Goal: Information Seeking & Learning: Learn about a topic

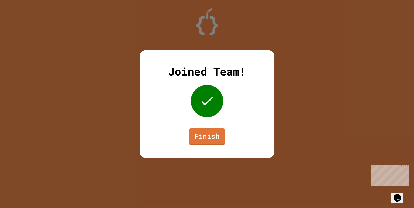
click at [199, 117] on div "Joined Team! Finish" at bounding box center [207, 104] width 135 height 109
click at [196, 123] on div "Joined Team! Finish" at bounding box center [207, 104] width 135 height 109
click at [201, 141] on link "Finish" at bounding box center [207, 136] width 37 height 17
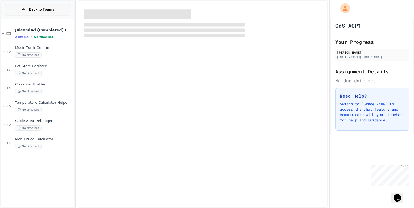
click at [21, 11] on button "Back to Teams" at bounding box center [37, 10] width 65 height 12
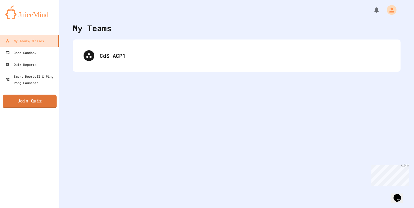
click at [37, 100] on link "Join Quiz" at bounding box center [30, 101] width 54 height 13
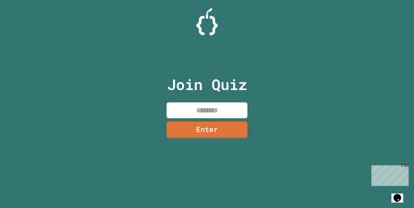
click at [175, 110] on input at bounding box center [206, 111] width 81 height 16
type input "********"
click at [189, 135] on link "Enter" at bounding box center [207, 130] width 80 height 18
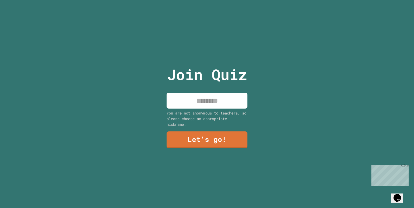
click at [199, 106] on input at bounding box center [206, 101] width 81 height 16
type input "****"
click at [197, 144] on link "Let's go!" at bounding box center [207, 140] width 80 height 18
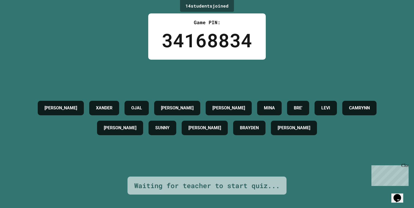
click at [302, 105] on h4 "BRE'" at bounding box center [298, 108] width 9 height 6
drag, startPoint x: 329, startPoint y: 104, endPoint x: 347, endPoint y: 101, distance: 18.8
click at [309, 101] on div "BRE'" at bounding box center [298, 108] width 22 height 15
click at [310, 128] on h4 "[PERSON_NAME]" at bounding box center [293, 128] width 33 height 6
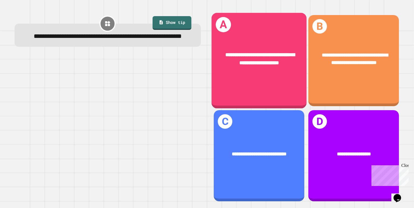
click at [246, 70] on div "**********" at bounding box center [258, 59] width 95 height 37
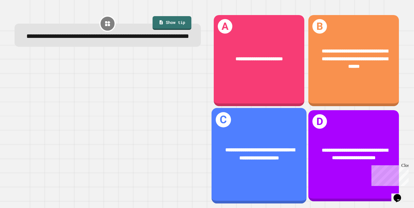
click at [266, 121] on div "**********" at bounding box center [258, 156] width 95 height 96
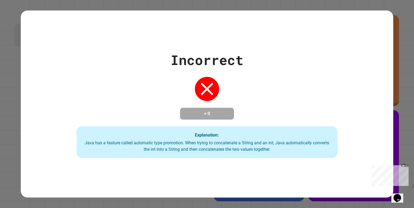
click at [128, 98] on div "Incorrect + 0 Explanation: Java has a feature called automatic type promotion. …" at bounding box center [207, 104] width 372 height 108
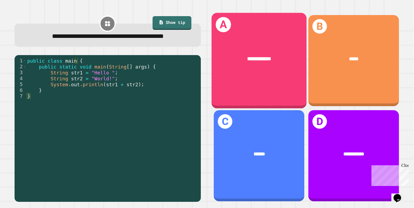
click at [270, 64] on div "**********" at bounding box center [258, 59] width 95 height 29
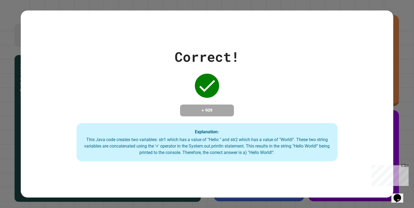
click at [150, 77] on div "Correct! + 909 Explanation: This Java code creates two variables: str1 which ha…" at bounding box center [207, 104] width 372 height 115
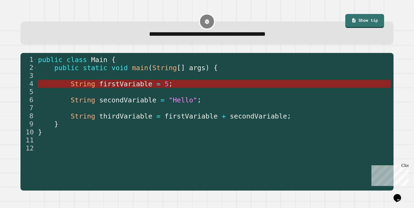
click at [111, 87] on span "firstVariable" at bounding box center [125, 84] width 53 height 8
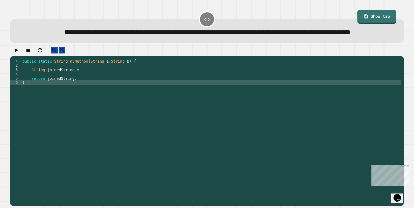
click at [102, 83] on div "public static String myMethod ( String a , String b ) { String joinedString = r…" at bounding box center [210, 121] width 379 height 125
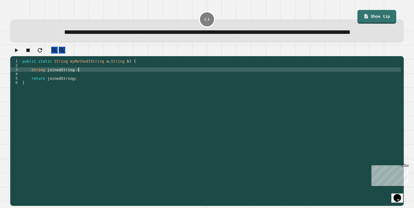
scroll to position [0, 4]
click at [367, 14] on link "Show tip" at bounding box center [376, 16] width 39 height 15
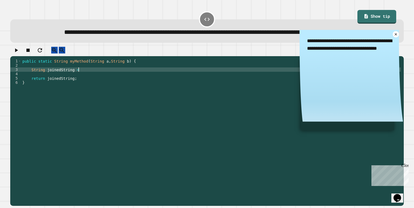
click at [171, 84] on div "public static String myMethod ( String a , String b ) { String joinedString = r…" at bounding box center [210, 121] width 379 height 125
click at [97, 85] on div "public static String myMethod ( String a , String b ) { String joinedString = (…" at bounding box center [210, 121] width 379 height 125
click at [141, 87] on div "public static String myMethod ( String a , String b ) { String joinedString = (…" at bounding box center [210, 121] width 379 height 125
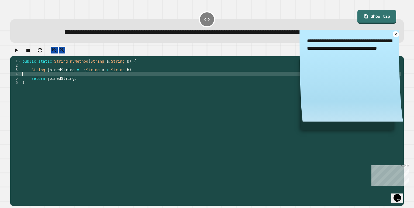
scroll to position [0, 0]
click at [140, 81] on div "public static String myMethod ( String a , String b ) { String joinedString = (…" at bounding box center [210, 121] width 379 height 125
click at [138, 89] on div "public static String myMethod ( String a , String b ) { String joinedString = (…" at bounding box center [210, 121] width 379 height 125
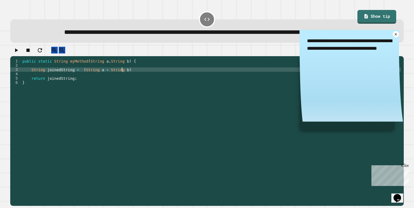
click at [137, 85] on div "public static String myMethod ( String a , String b ) { String joinedString = (…" at bounding box center [210, 121] width 379 height 125
click at [18, 52] on icon "button" at bounding box center [16, 50] width 3 height 4
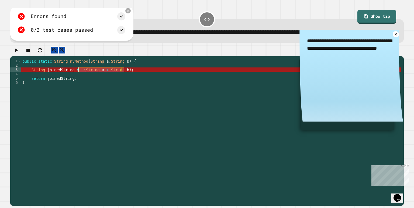
drag, startPoint x: 132, startPoint y: 85, endPoint x: 79, endPoint y: 85, distance: 52.5
click at [79, 85] on div "public static String myMethod ( String a , String b ) { String joinedString = (…" at bounding box center [210, 121] width 379 height 125
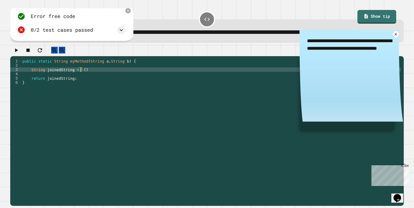
scroll to position [0, 4]
type textarea "**********"
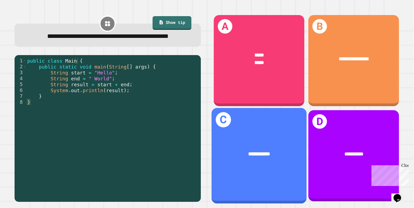
click at [236, 140] on div "**********" at bounding box center [258, 154] width 95 height 29
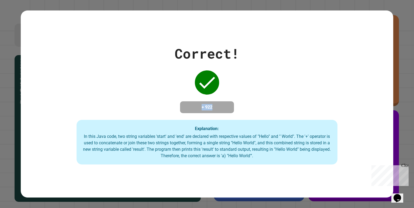
drag, startPoint x: 193, startPoint y: 105, endPoint x: 225, endPoint y: 105, distance: 32.0
click at [225, 105] on h4 "+ 922" at bounding box center [206, 107] width 43 height 6
click at [161, 106] on div "Correct! + 922 Explanation: In this Java code, two string variables 'start' and…" at bounding box center [207, 104] width 372 height 121
drag, startPoint x: 199, startPoint y: 104, endPoint x: 302, endPoint y: 119, distance: 104.0
click at [302, 119] on div "Correct! + 922 Explanation: In this Java code, two string variables 'start' and…" at bounding box center [207, 104] width 372 height 121
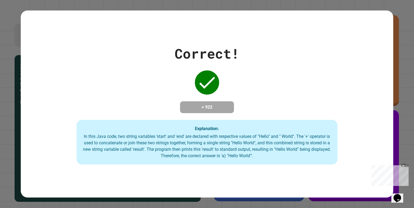
click at [175, 99] on div "Correct! + 922 Explanation: In this Java code, two string variables 'start' and…" at bounding box center [207, 104] width 372 height 121
drag, startPoint x: 203, startPoint y: 106, endPoint x: 256, endPoint y: 111, distance: 53.9
click at [256, 111] on div "Correct! + 922 Explanation: In this Java code, two string variables 'start' and…" at bounding box center [207, 104] width 372 height 121
click at [254, 107] on div "Correct! + 922 Explanation: In this Java code, two string variables 'start' and…" at bounding box center [207, 104] width 372 height 121
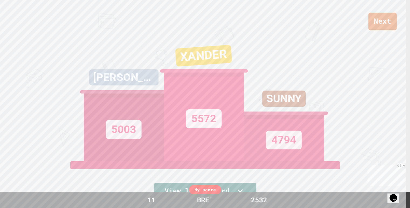
click at [381, 16] on link "Next" at bounding box center [382, 22] width 29 height 18
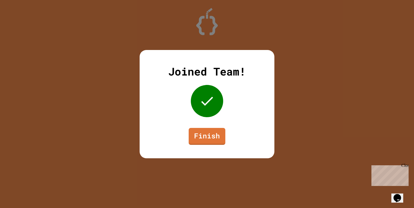
click at [213, 33] on div "Joined Team! Finish" at bounding box center [207, 104] width 414 height 208
click at [193, 136] on link "Finish" at bounding box center [207, 136] width 36 height 18
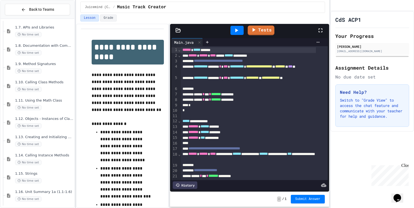
scroll to position [533, 0]
click at [48, 35] on div "No time set" at bounding box center [44, 34] width 58 height 5
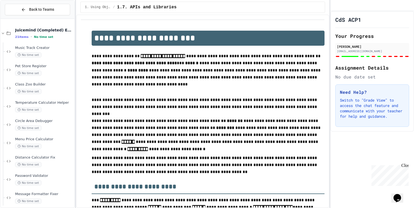
type input "*"
click at [45, 162] on div "Distance Calculator Fix No time set" at bounding box center [44, 162] width 58 height 12
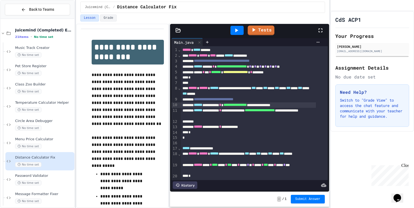
click at [241, 105] on span "**********" at bounding box center [234, 105] width 23 height 4
drag, startPoint x: 239, startPoint y: 104, endPoint x: 312, endPoint y: 107, distance: 72.8
click at [312, 107] on div "**********" at bounding box center [248, 106] width 135 height 6
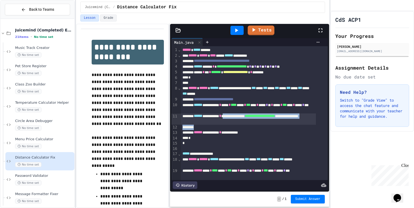
drag, startPoint x: 239, startPoint y: 116, endPoint x: 278, endPoint y: 125, distance: 40.0
click at [278, 125] on div "**********" at bounding box center [254, 118] width 147 height 145
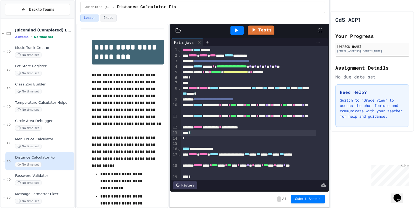
click at [245, 134] on div "*" at bounding box center [248, 133] width 135 height 6
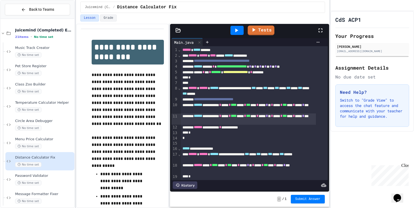
click at [237, 121] on div "**********" at bounding box center [248, 119] width 135 height 11
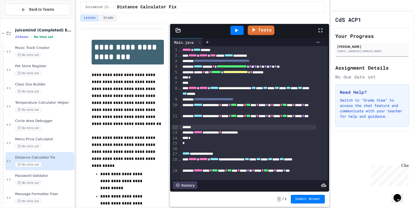
scroll to position [19, 0]
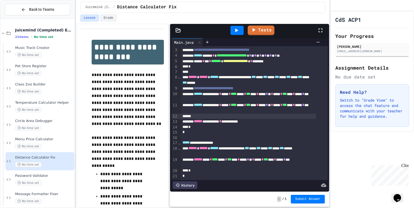
click at [237, 29] on icon at bounding box center [236, 31] width 3 height 4
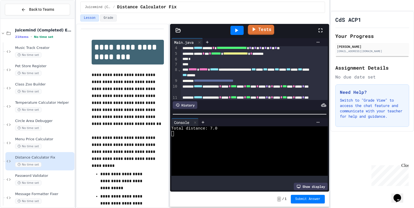
click at [261, 31] on link "Tests" at bounding box center [261, 30] width 26 height 10
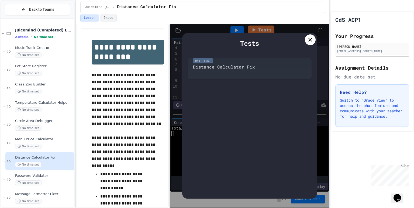
scroll to position [0, 0]
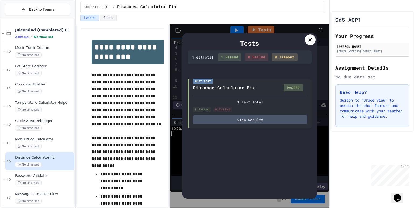
click at [309, 41] on icon at bounding box center [310, 40] width 6 height 6
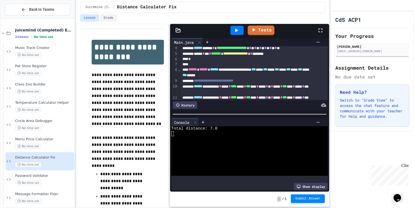
click at [307, 200] on span "Submit Answer" at bounding box center [307, 199] width 25 height 4
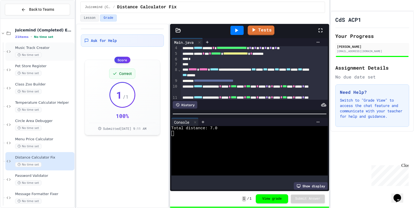
click at [32, 59] on div "Music Track Creator No time set" at bounding box center [39, 52] width 69 height 18
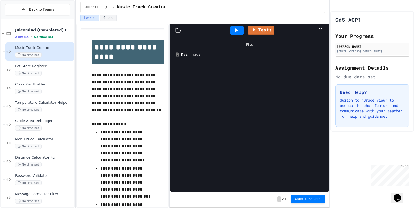
click at [207, 59] on div "Main.java" at bounding box center [250, 55] width 154 height 10
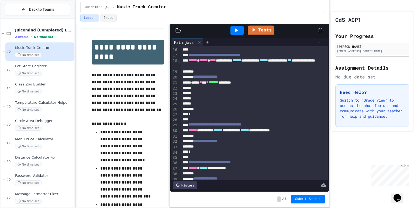
scroll to position [100, 0]
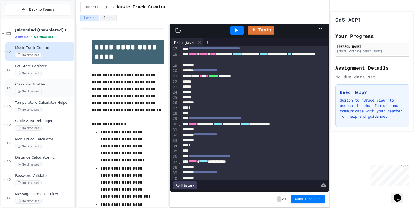
click at [52, 93] on div "No time set" at bounding box center [44, 91] width 58 height 5
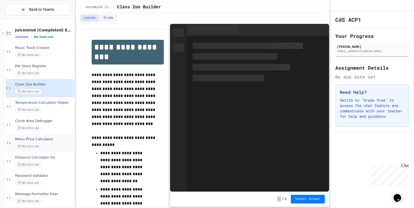
click at [54, 144] on div "No time set" at bounding box center [44, 146] width 58 height 5
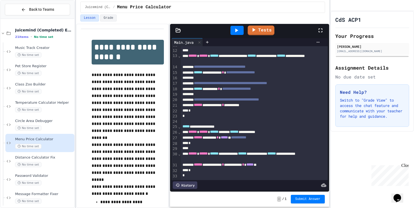
scroll to position [76, 0]
click at [243, 71] on div "**********" at bounding box center [248, 73] width 135 height 6
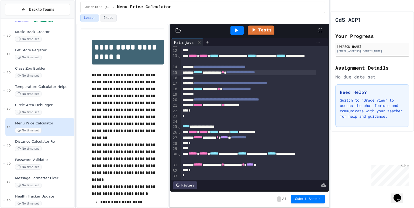
scroll to position [16, 0]
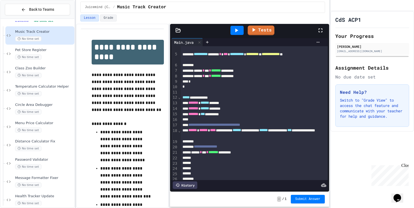
scroll to position [19, 0]
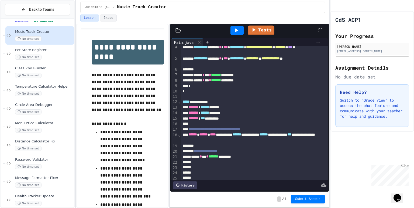
click at [266, 156] on div "****** * *** * ******* *********" at bounding box center [248, 157] width 135 height 6
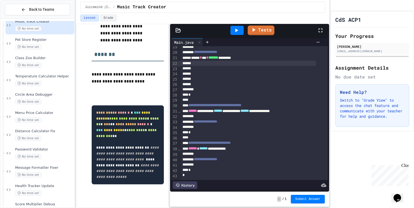
scroll to position [0, 0]
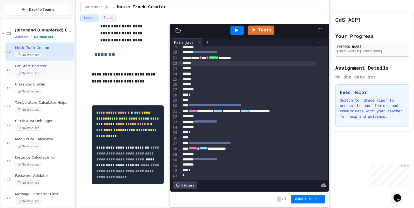
click at [42, 64] on span "Pet Store Register" at bounding box center [44, 66] width 58 height 5
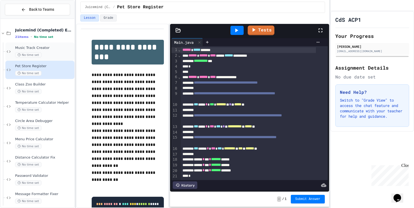
click at [29, 48] on span "Music Track Creator" at bounding box center [44, 48] width 58 height 5
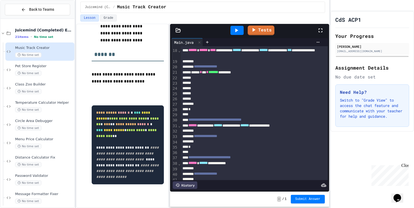
scroll to position [126, 0]
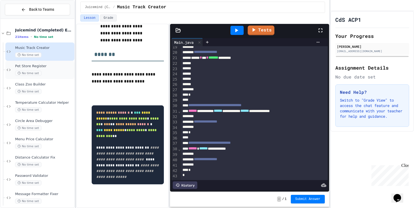
click at [50, 69] on div "Pet Store Register No time set" at bounding box center [44, 70] width 58 height 12
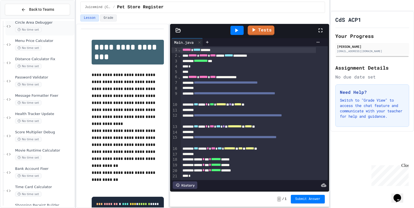
scroll to position [99, 0]
click at [53, 121] on div "No time set" at bounding box center [44, 121] width 58 height 5
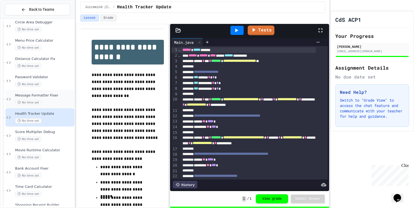
click at [51, 100] on div "No time set" at bounding box center [44, 102] width 58 height 5
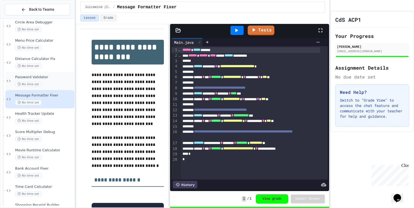
click at [53, 82] on div "No time set" at bounding box center [44, 84] width 58 height 5
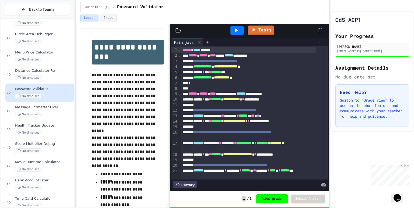
scroll to position [58, 0]
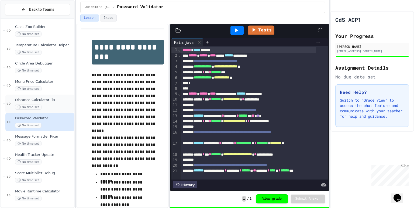
click at [48, 105] on div "No time set" at bounding box center [44, 107] width 58 height 5
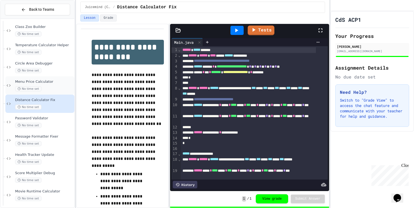
click at [48, 87] on div "No time set" at bounding box center [44, 88] width 58 height 5
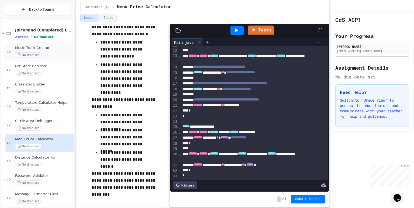
click at [54, 57] on div "Music Track Creator No time set" at bounding box center [39, 52] width 69 height 18
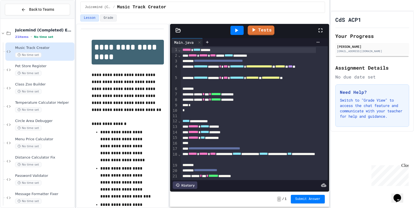
scroll to position [44, 0]
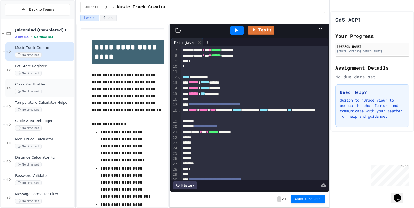
click at [61, 82] on span "Class Zoo Builder" at bounding box center [44, 84] width 58 height 5
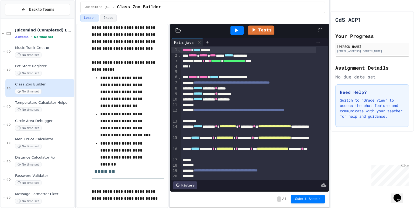
scroll to position [29, 0]
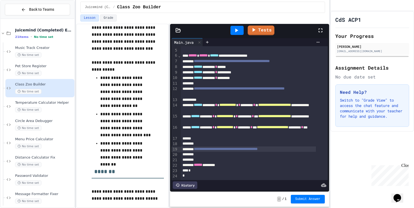
click at [299, 147] on div "**********" at bounding box center [248, 150] width 135 height 6
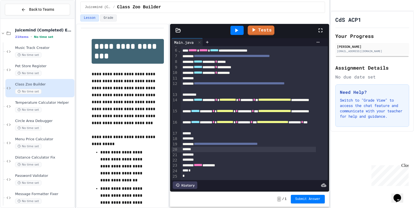
scroll to position [1, 0]
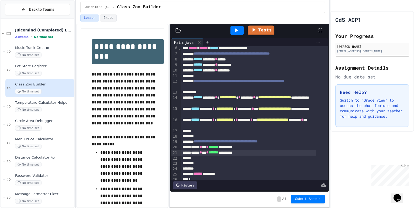
click at [241, 152] on div "**********" at bounding box center [248, 153] width 135 height 6
click at [256, 153] on div "**********" at bounding box center [248, 153] width 135 height 6
click at [240, 159] on div "****** * *** * ******* *********" at bounding box center [248, 159] width 135 height 6
click at [260, 161] on div "****** * *** * ******* *********" at bounding box center [248, 159] width 135 height 6
click at [235, 35] on div at bounding box center [237, 30] width 19 height 15
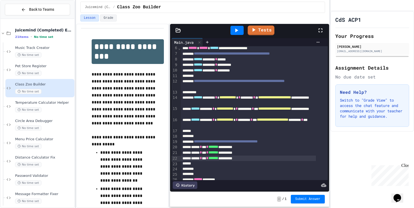
click at [235, 35] on div at bounding box center [237, 30] width 19 height 15
click at [235, 34] on div at bounding box center [236, 30] width 13 height 9
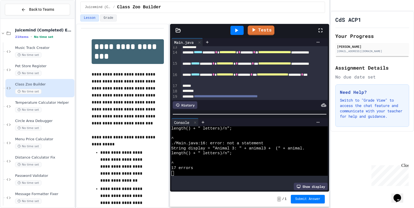
scroll to position [154, 0]
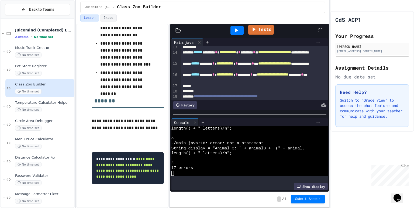
click at [260, 32] on link "Tests" at bounding box center [261, 30] width 26 height 10
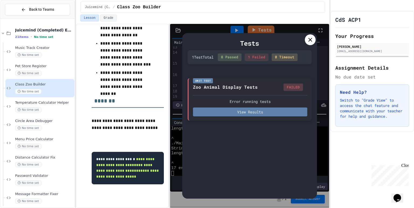
click at [224, 110] on button "View Results" at bounding box center [250, 112] width 114 height 9
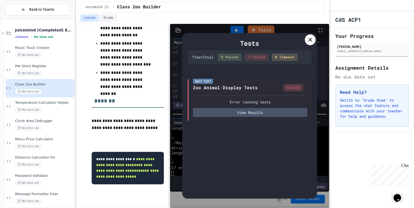
scroll to position [229, 0]
click at [303, 41] on div "Tests" at bounding box center [249, 44] width 124 height 10
click at [310, 40] on icon at bounding box center [310, 40] width 4 height 4
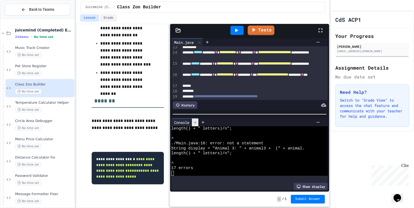
click at [195, 121] on icon at bounding box center [195, 123] width 4 height 4
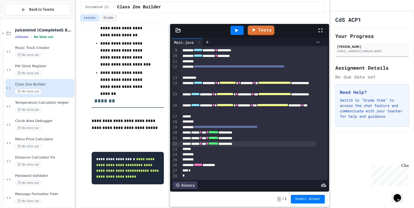
scroll to position [51, 0]
click at [301, 125] on div "**********" at bounding box center [248, 128] width 135 height 6
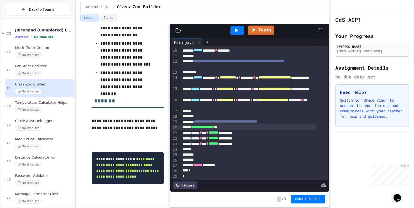
click at [231, 30] on div at bounding box center [236, 30] width 13 height 9
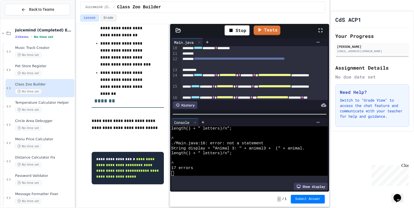
scroll to position [381, 0]
click at [195, 121] on icon at bounding box center [195, 123] width 4 height 4
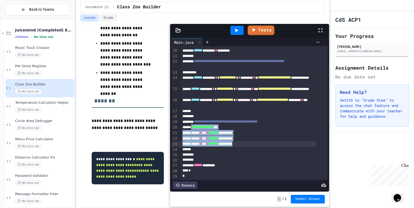
drag, startPoint x: 194, startPoint y: 125, endPoint x: 273, endPoint y: 142, distance: 81.4
click at [273, 142] on div "**********" at bounding box center [254, 88] width 147 height 183
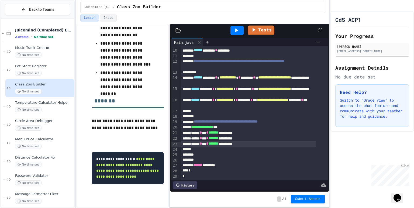
scroll to position [40, 0]
